Goal: Information Seeking & Learning: Learn about a topic

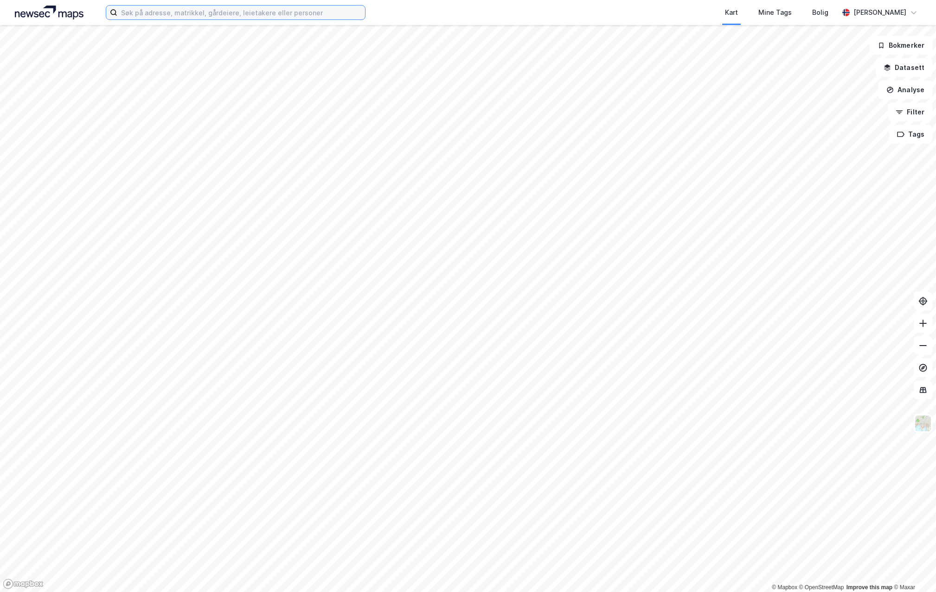
click at [232, 14] on input at bounding box center [241, 13] width 248 height 14
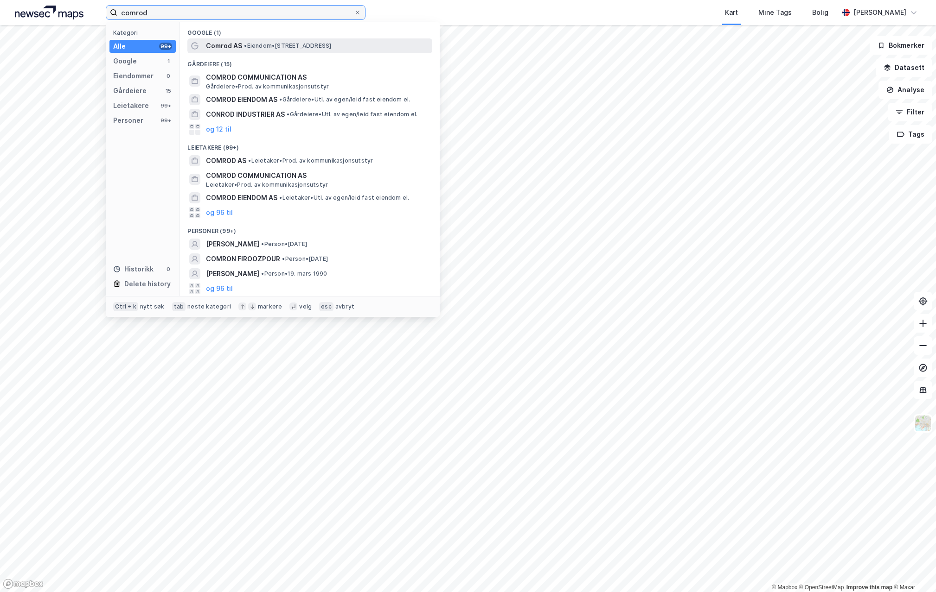
type input "comrod"
click at [267, 47] on span "• Eiendom • [STREET_ADDRESS]" at bounding box center [287, 45] width 87 height 7
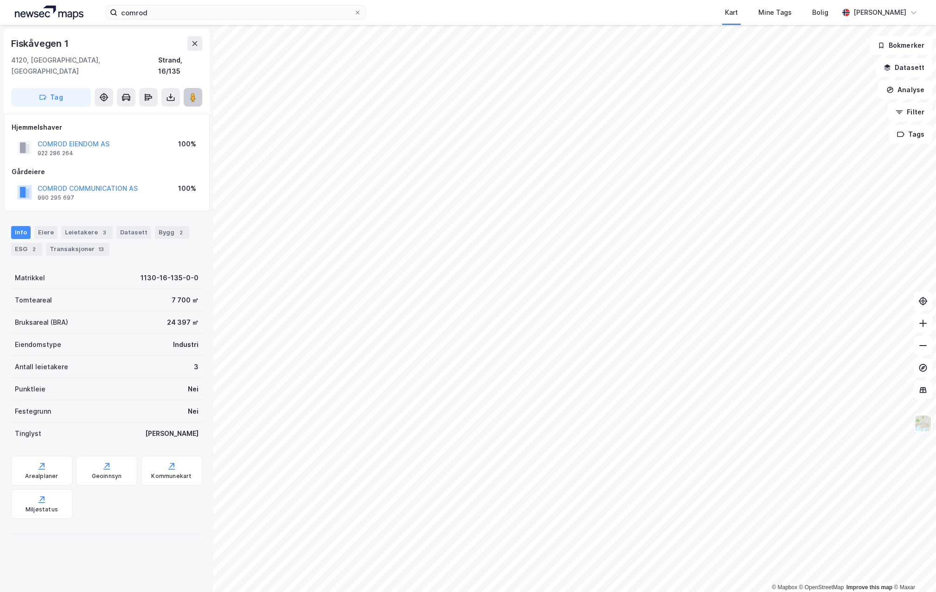
click at [191, 93] on image at bounding box center [193, 97] width 6 height 9
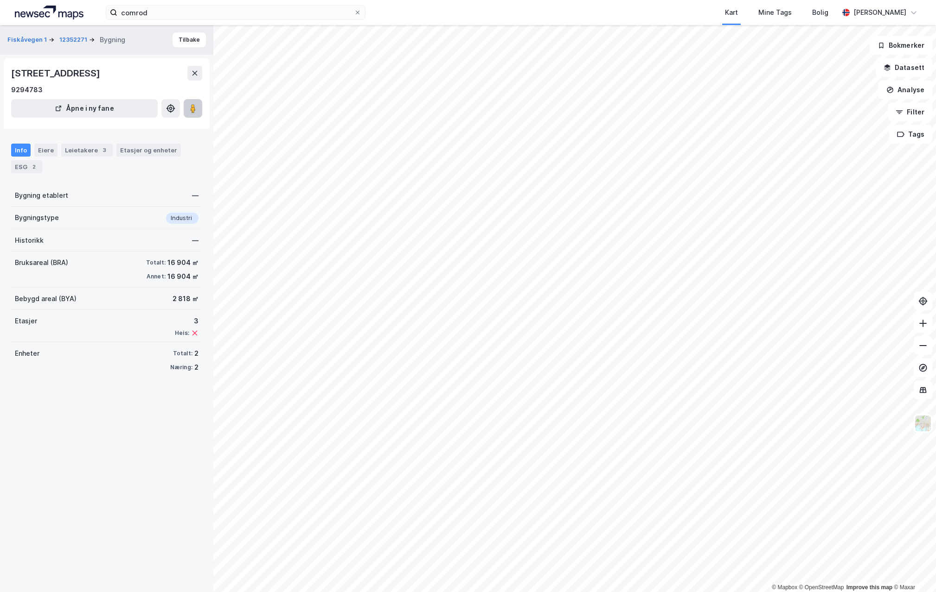
click at [191, 107] on image at bounding box center [193, 108] width 6 height 9
